Goal: Obtain resource: Download file/media

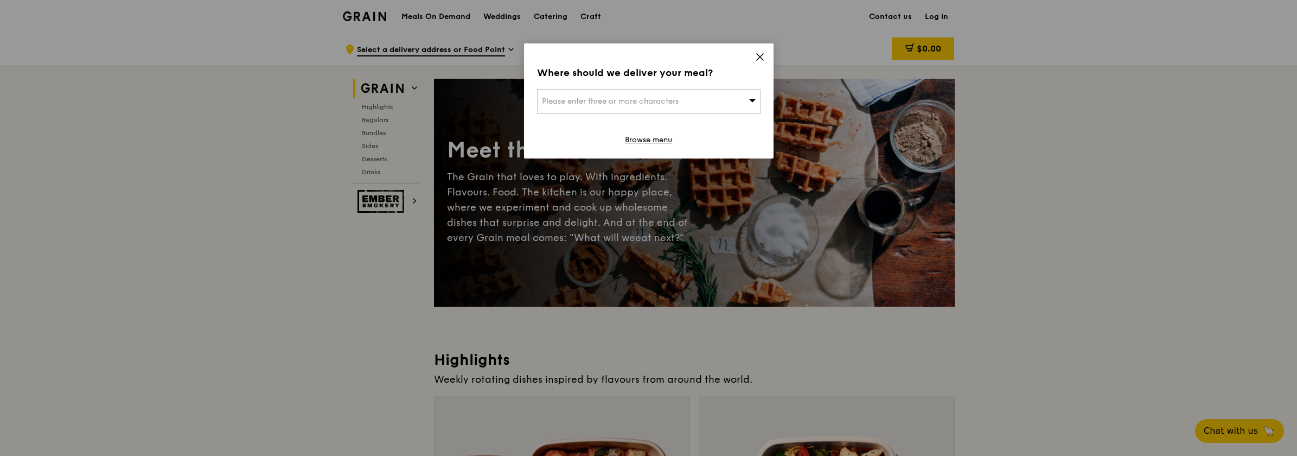
click at [739, 96] on div "Please enter three or more characters" at bounding box center [649, 101] width 224 height 25
click at [762, 52] on icon at bounding box center [760, 57] width 10 height 10
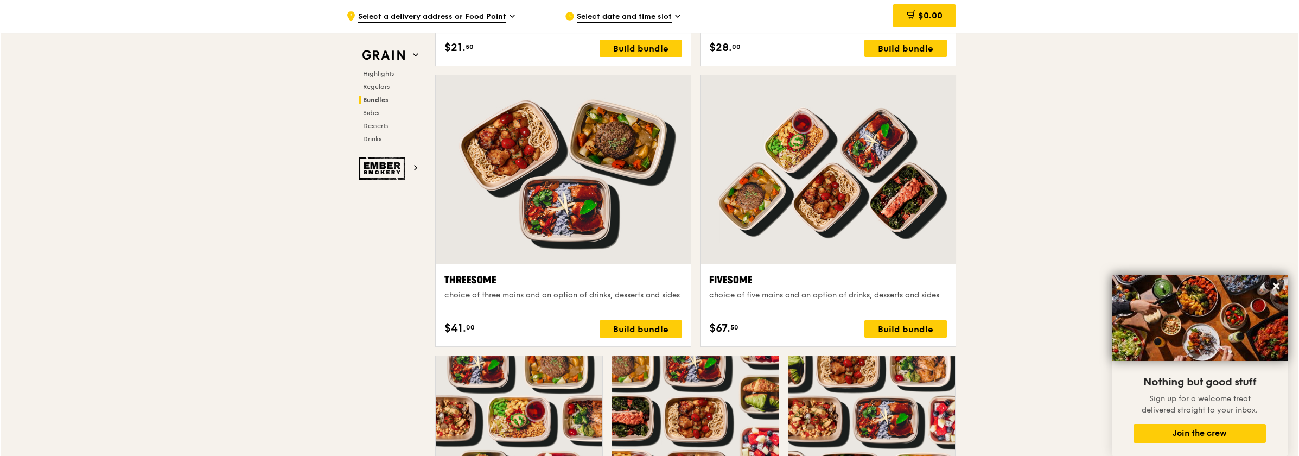
scroll to position [2007, 0]
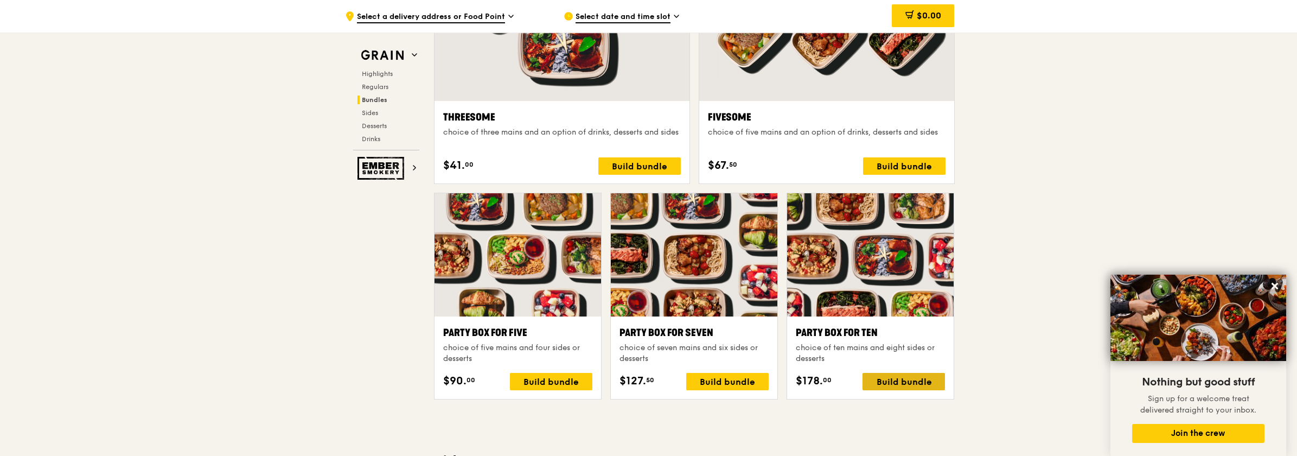
click at [897, 373] on div "Build bundle" at bounding box center [904, 381] width 82 height 17
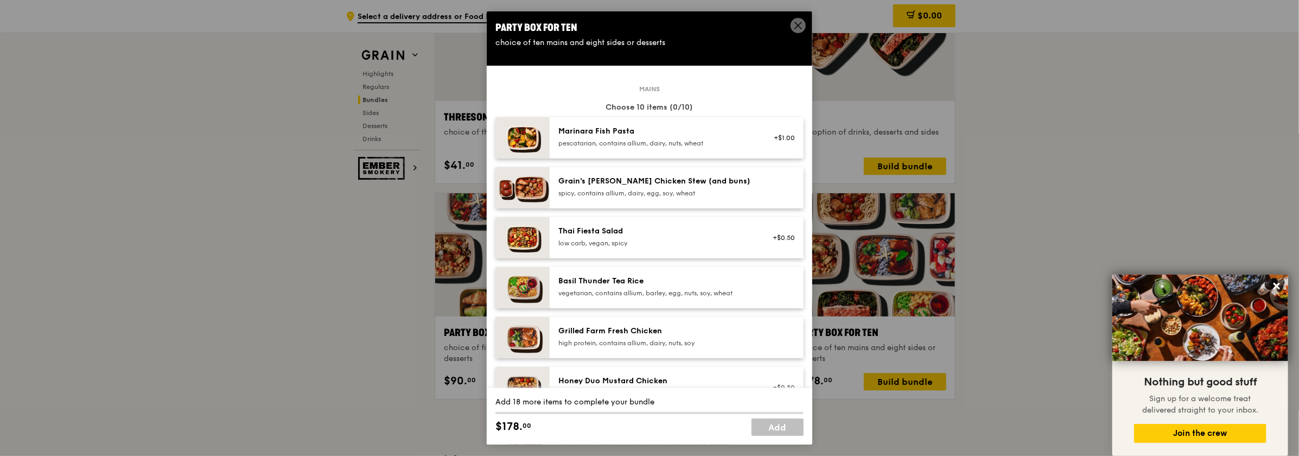
click at [788, 23] on div "Party Box for Ten" at bounding box center [649, 27] width 308 height 15
click at [794, 25] on icon at bounding box center [798, 26] width 10 height 10
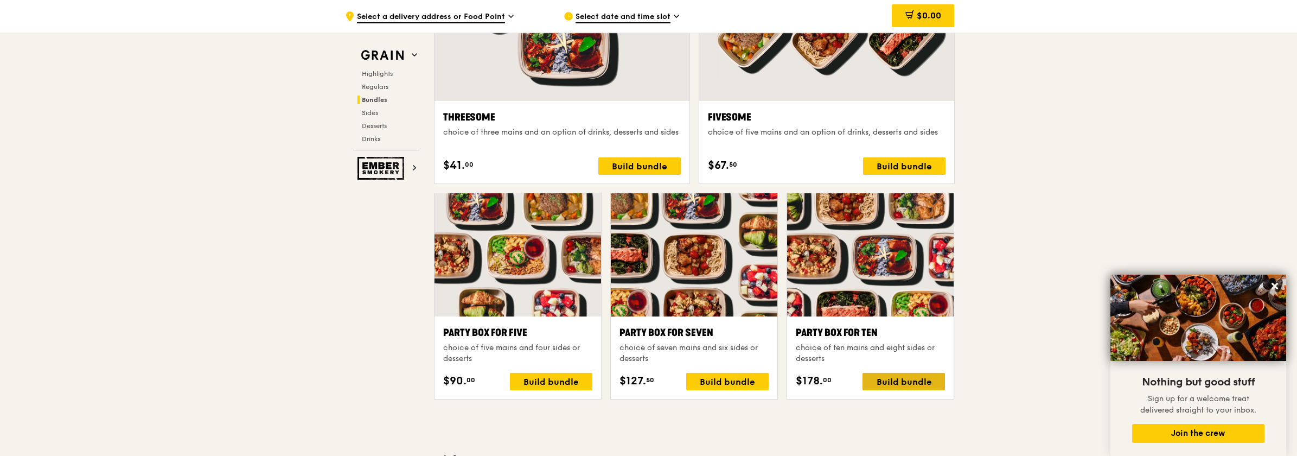
click at [903, 380] on div "Build bundle" at bounding box center [904, 381] width 82 height 17
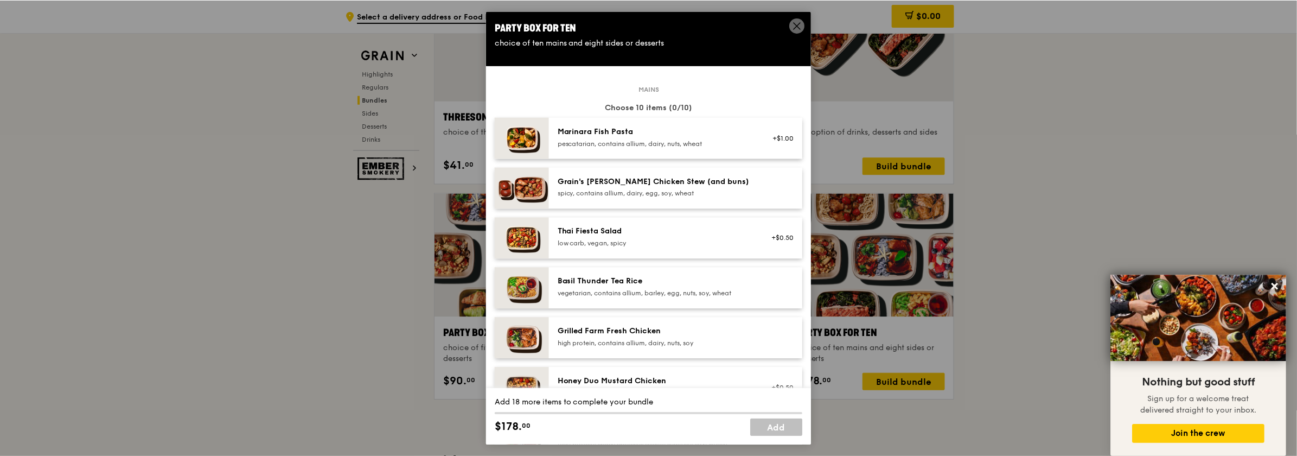
scroll to position [54, 0]
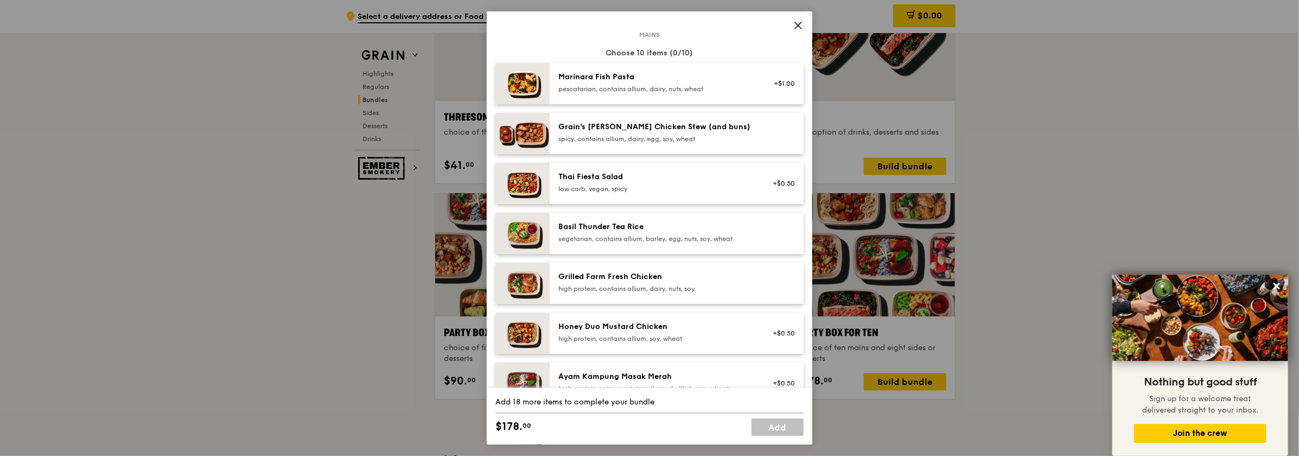
click at [796, 27] on icon at bounding box center [798, 26] width 10 height 10
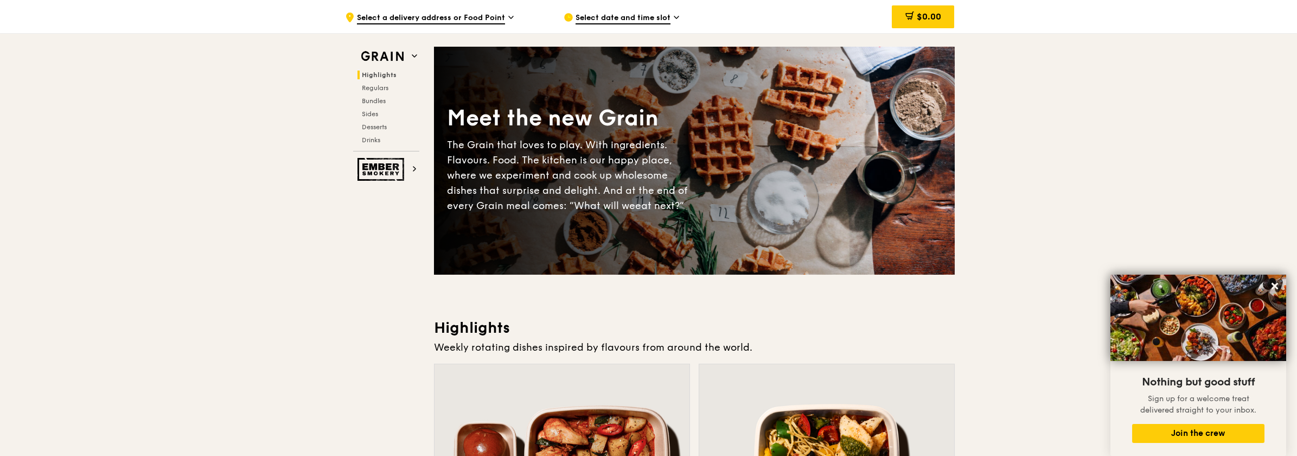
scroll to position [0, 0]
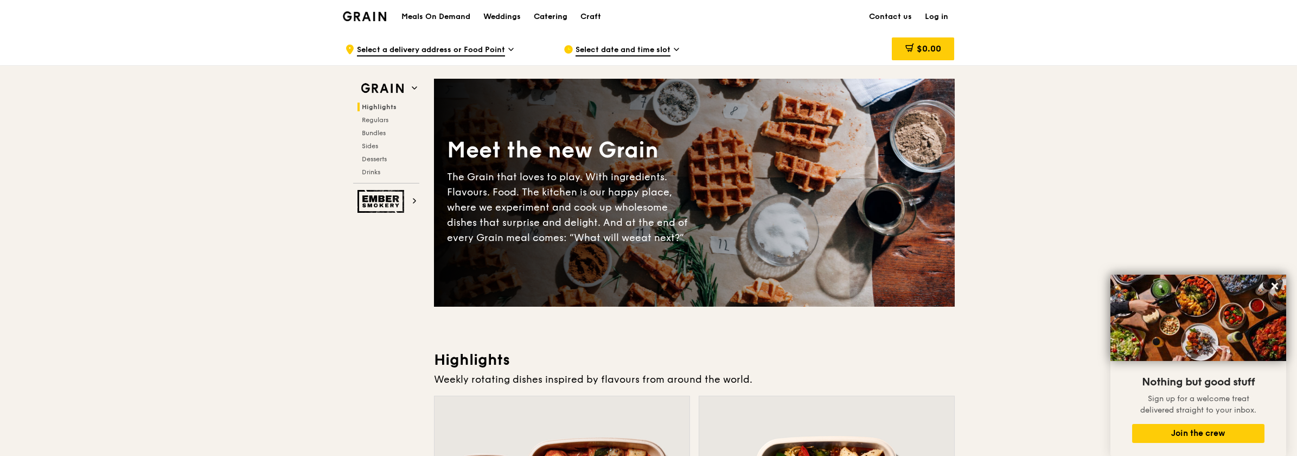
click at [560, 17] on div "Catering" at bounding box center [551, 17] width 34 height 33
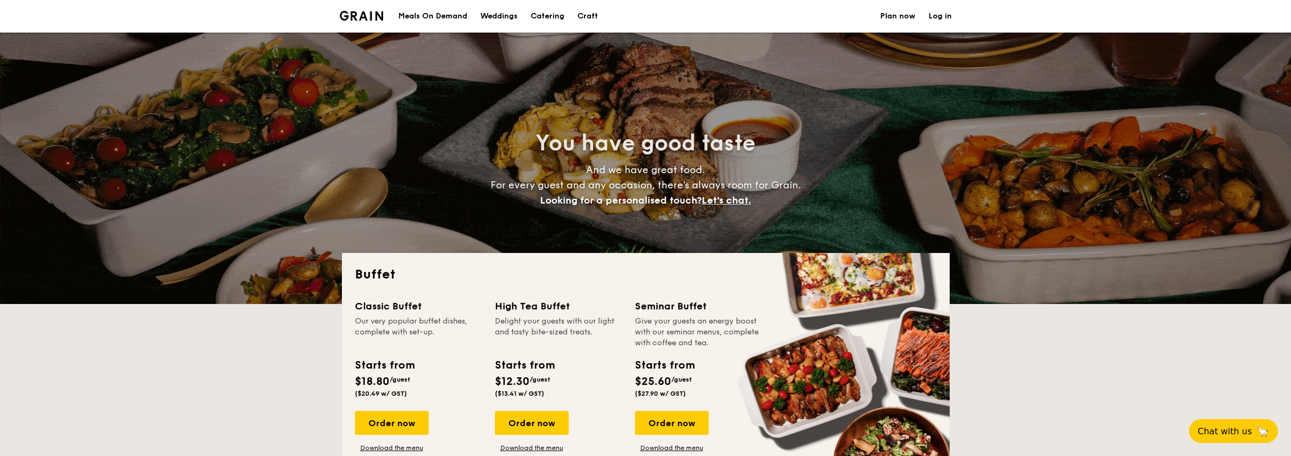
select select
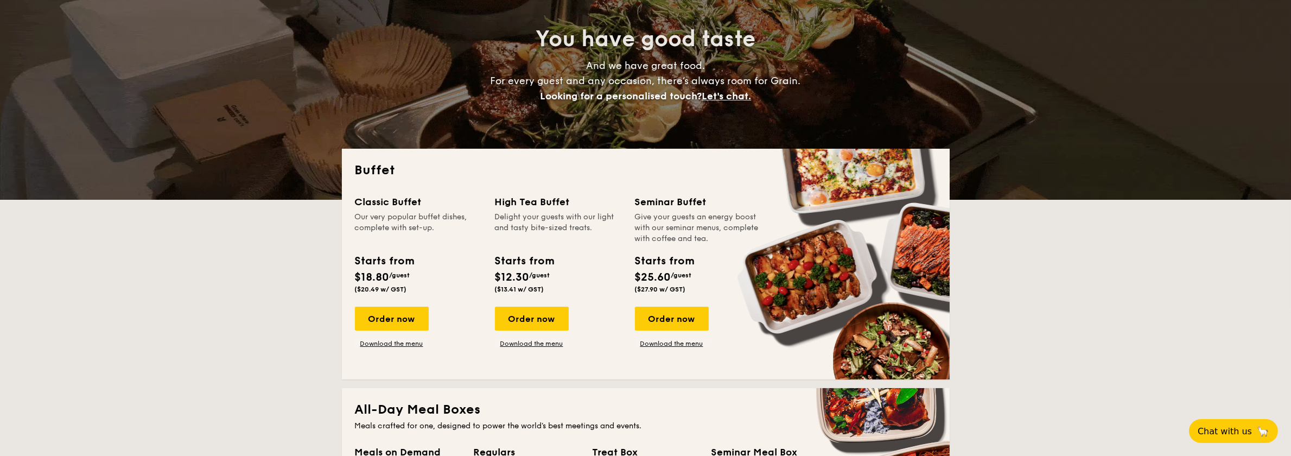
scroll to position [217, 0]
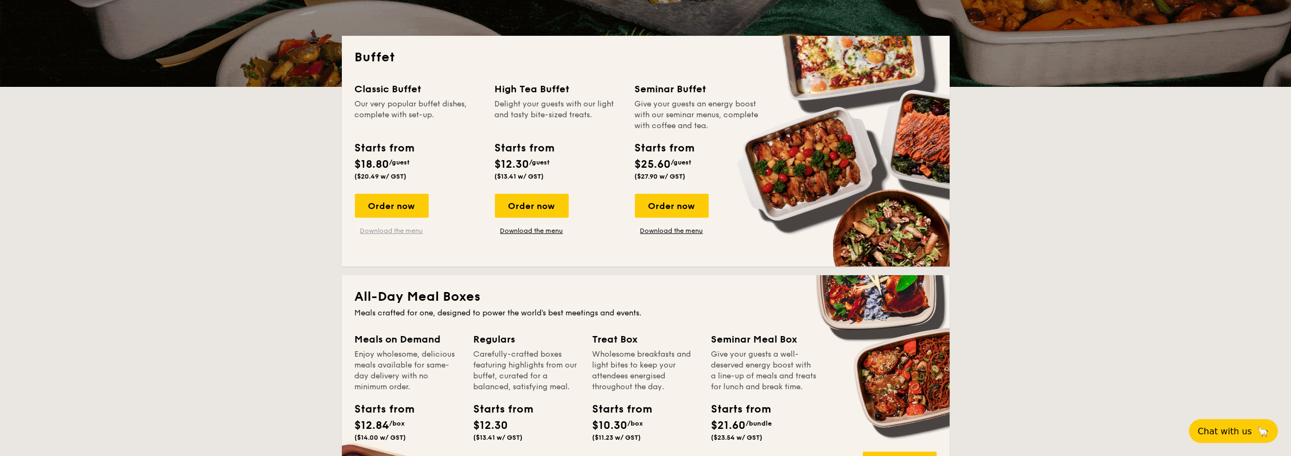
click at [391, 229] on link "Download the menu" at bounding box center [392, 230] width 74 height 9
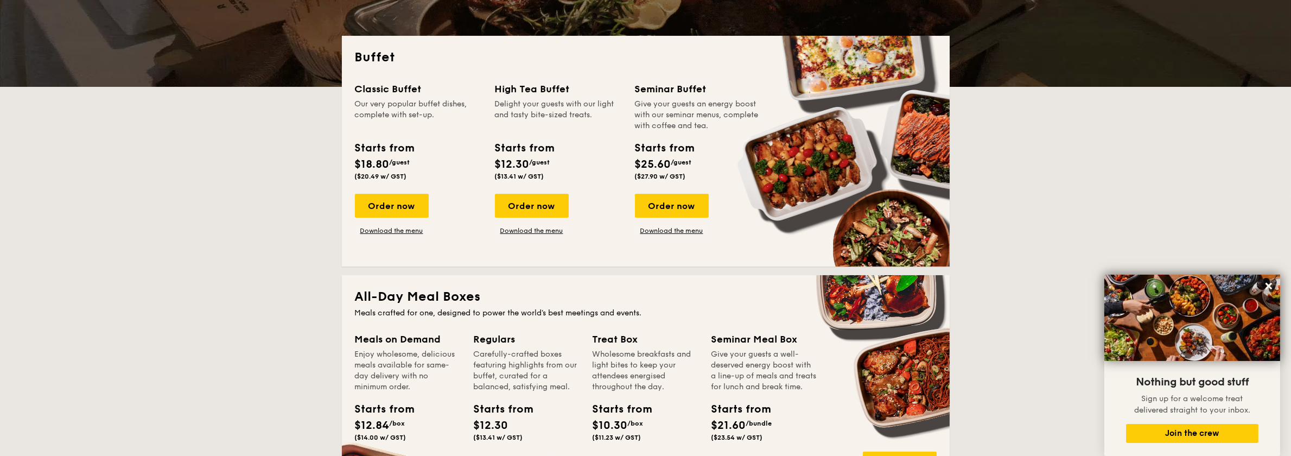
click at [540, 225] on div "Order now Download the menu" at bounding box center [532, 214] width 74 height 41
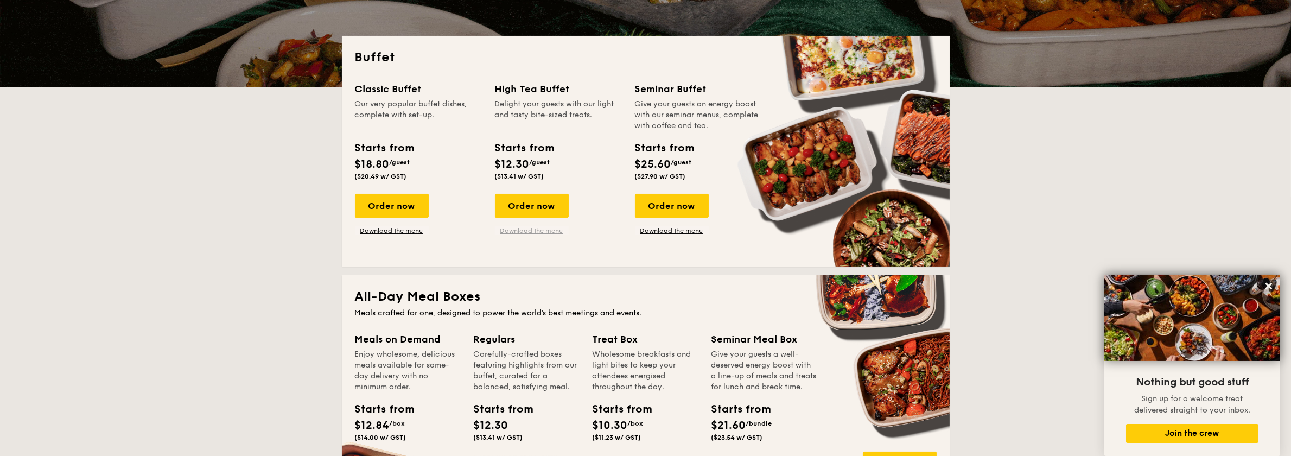
click at [540, 227] on link "Download the menu" at bounding box center [532, 230] width 74 height 9
click at [675, 231] on link "Download the menu" at bounding box center [672, 230] width 74 height 9
click at [402, 228] on link "Download the menu" at bounding box center [392, 230] width 74 height 9
